Goal: Task Accomplishment & Management: Use online tool/utility

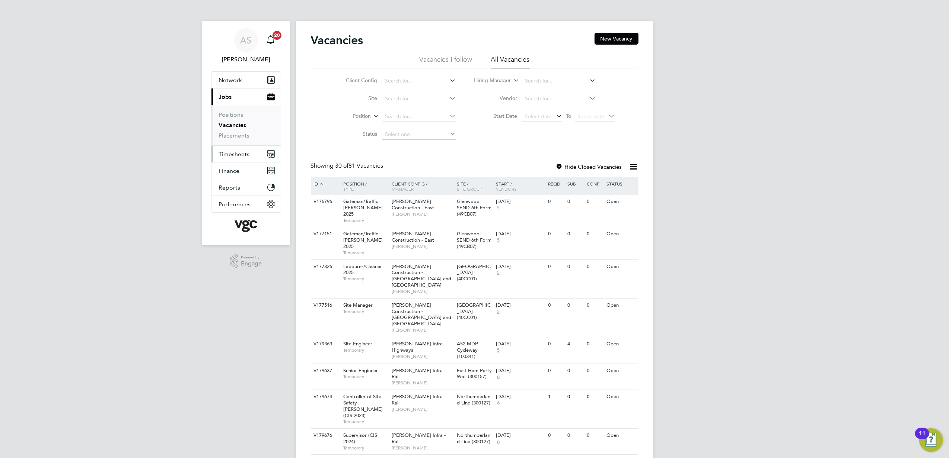
click at [236, 155] on span "Timesheets" at bounding box center [234, 154] width 31 height 7
click at [236, 127] on ul "Timesheets Expenses" at bounding box center [245, 137] width 69 height 30
click at [237, 132] on link "Timesheets" at bounding box center [234, 131] width 31 height 7
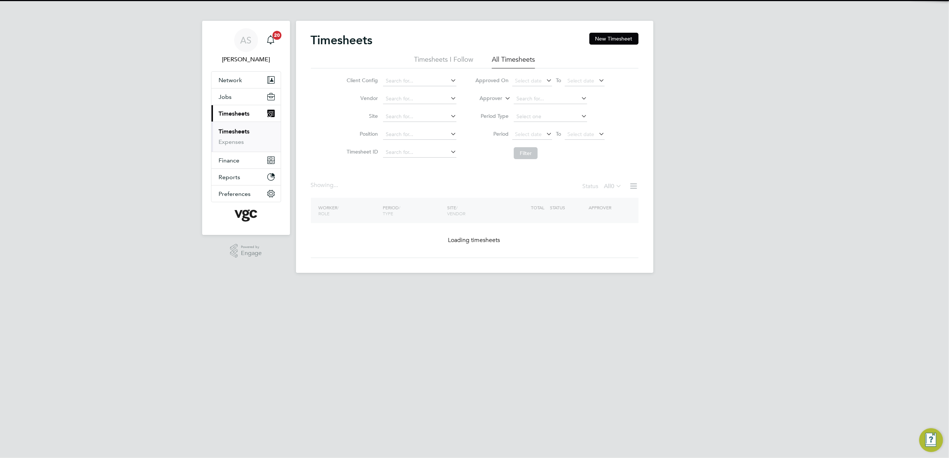
click at [491, 97] on label "Approver" at bounding box center [485, 98] width 33 height 7
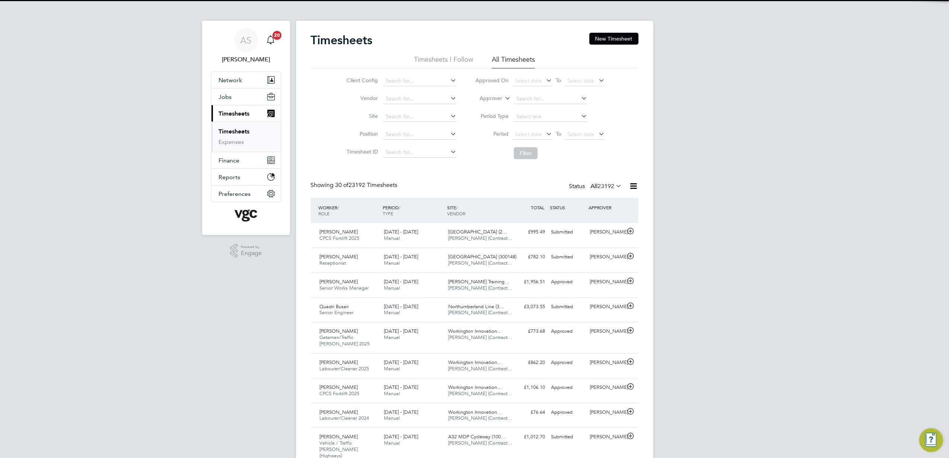
click at [496, 98] on label "Approver" at bounding box center [485, 98] width 33 height 7
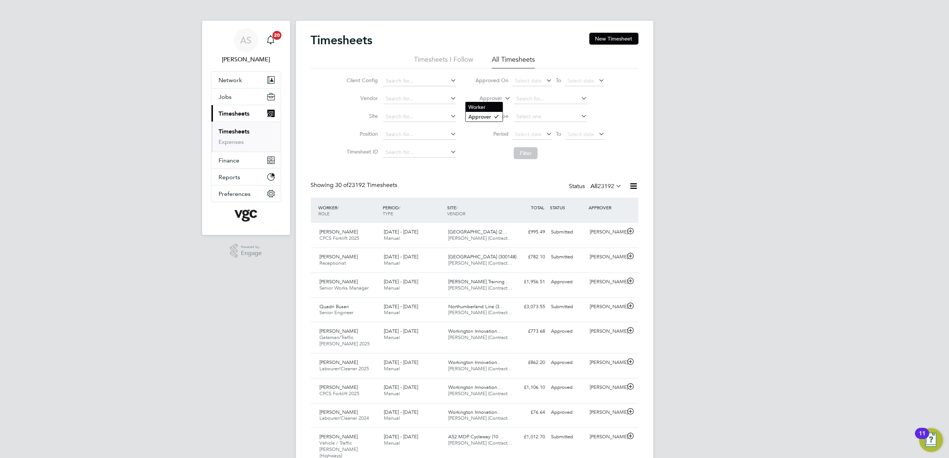
click at [494, 108] on li "Worker" at bounding box center [484, 107] width 37 height 10
click at [529, 97] on input at bounding box center [550, 99] width 73 height 10
paste input "[PERSON_NAME]"
type input "[PERSON_NAME]"
click at [557, 108] on li "[PERSON_NAME]" at bounding box center [560, 109] width 94 height 10
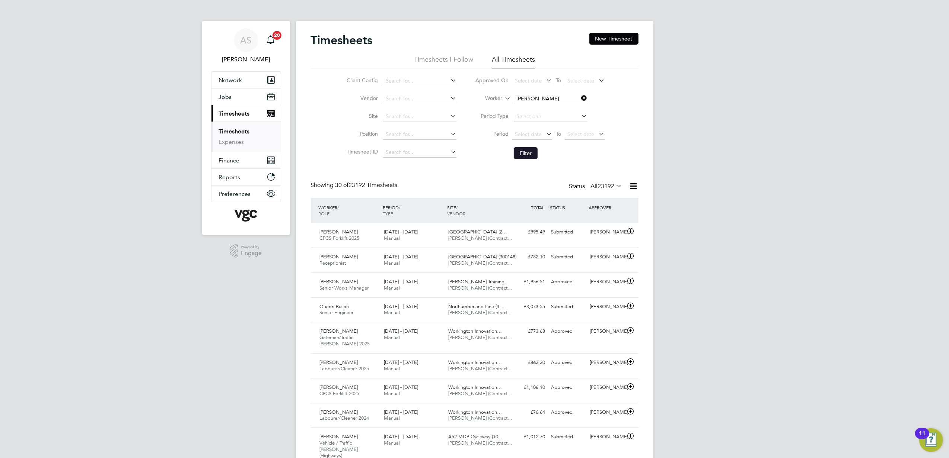
click at [534, 149] on button "Filter" at bounding box center [526, 153] width 24 height 12
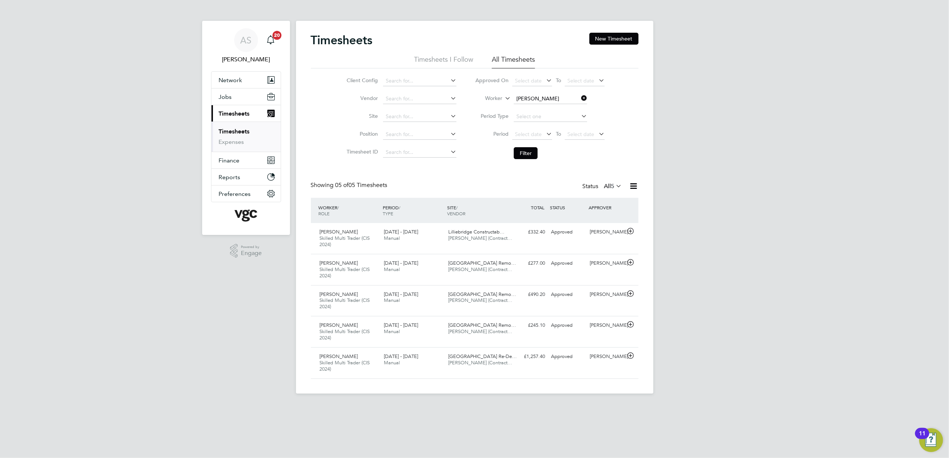
click at [704, 185] on div "AS [PERSON_NAME] Notifications 20 Applications: Network Team Members Businesses…" at bounding box center [474, 203] width 949 height 406
